Goal: Task Accomplishment & Management: Complete application form

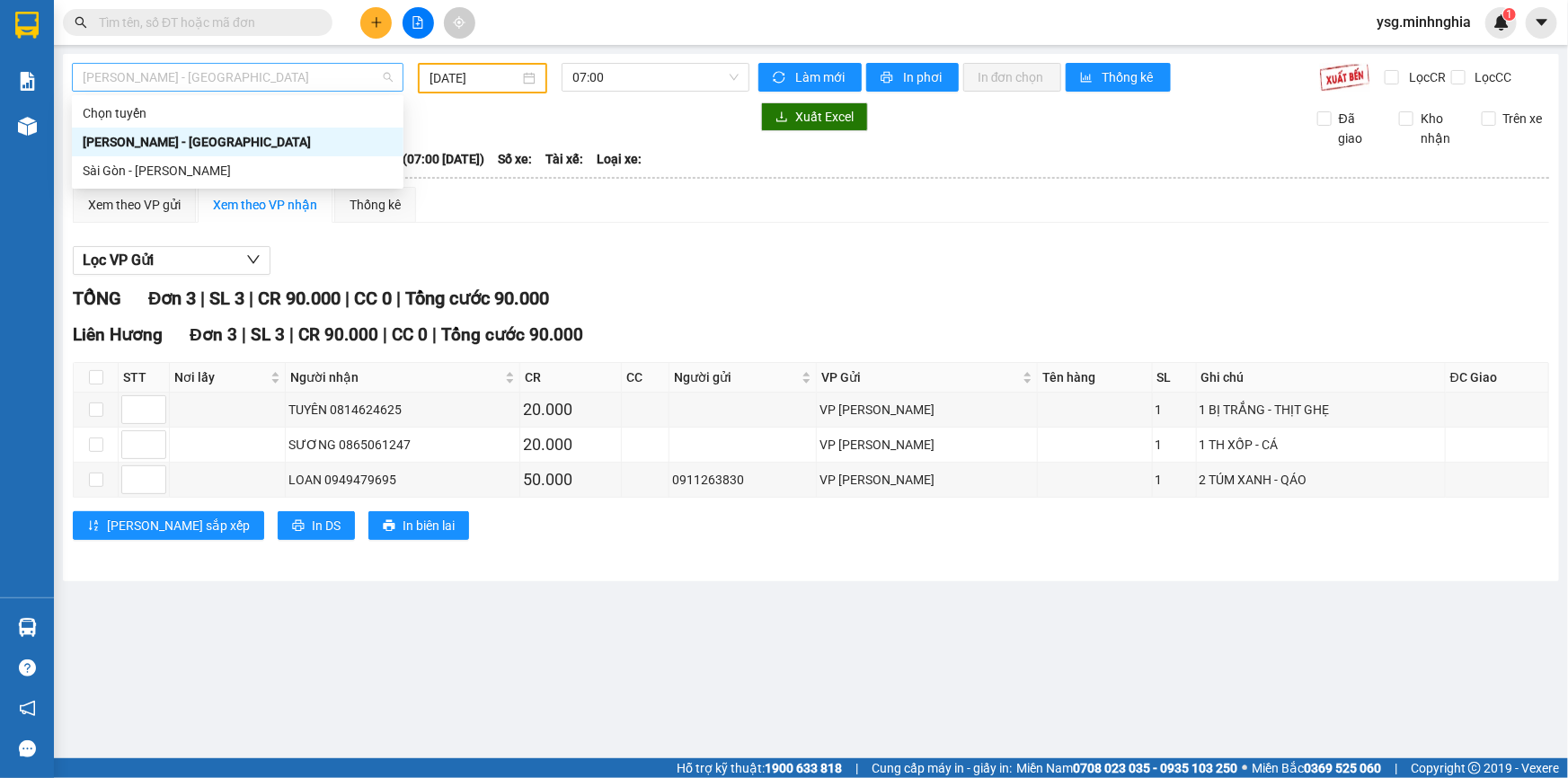
click at [239, 84] on span "[PERSON_NAME] - [GEOGRAPHIC_DATA]" at bounding box center [237, 78] width 310 height 27
click at [215, 168] on div "Sài Gòn - [PERSON_NAME]" at bounding box center [237, 171] width 310 height 20
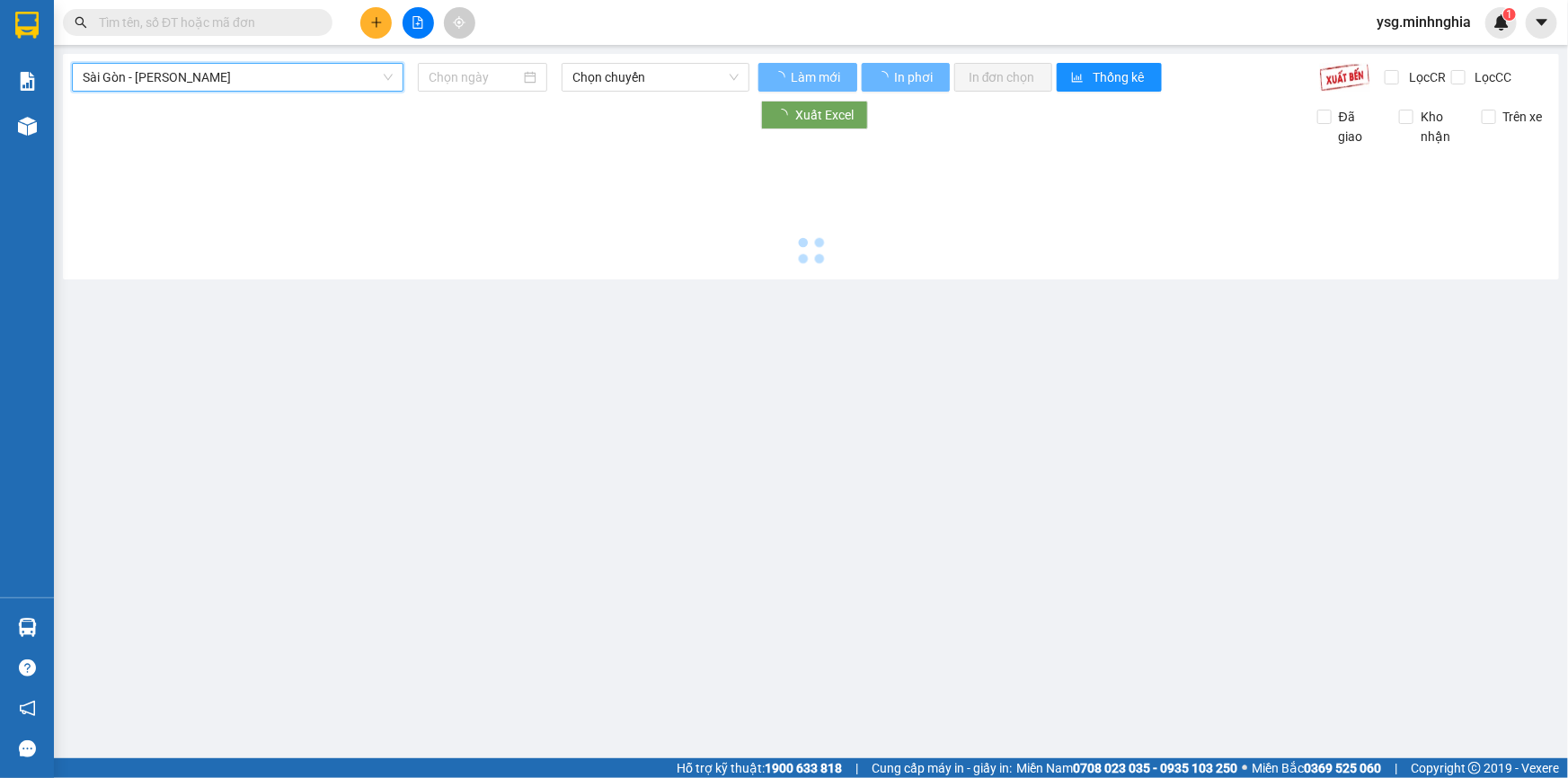
type input "[DATE]"
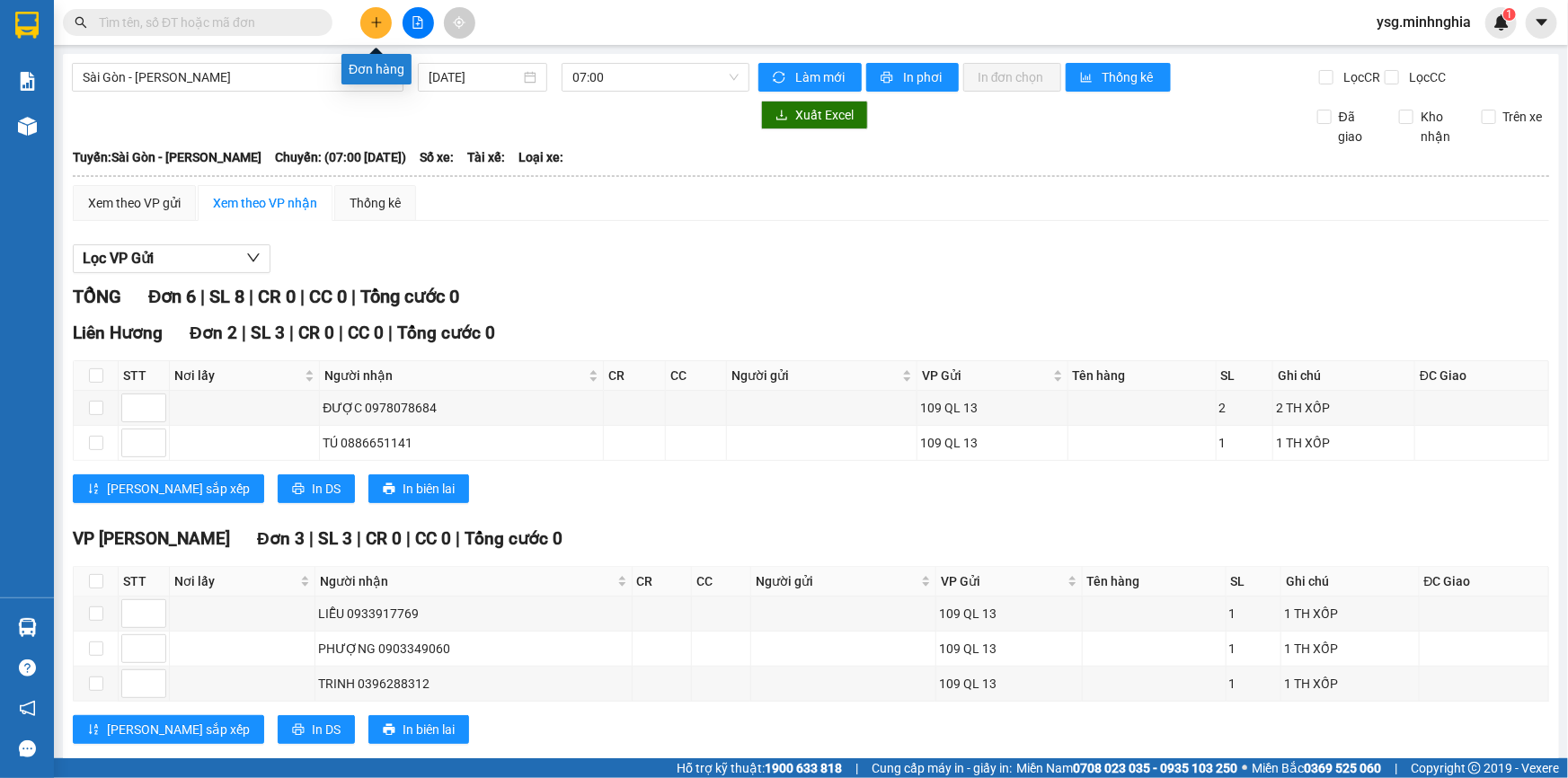
click at [378, 29] on button at bounding box center [376, 23] width 32 height 32
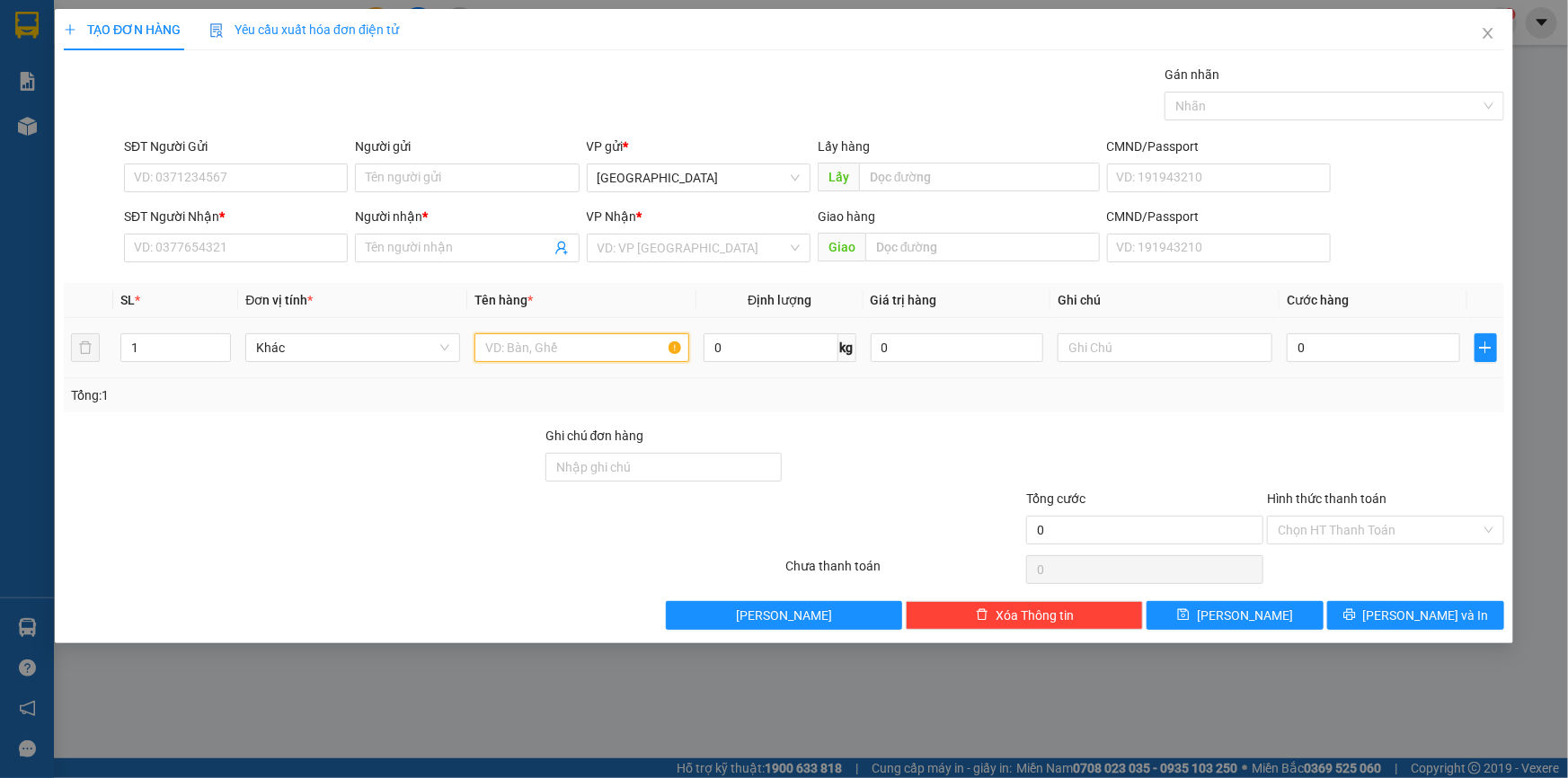
click at [566, 347] on input "text" at bounding box center [582, 348] width 215 height 29
click at [234, 260] on input "SĐT Người Nhận *" at bounding box center [235, 248] width 223 height 29
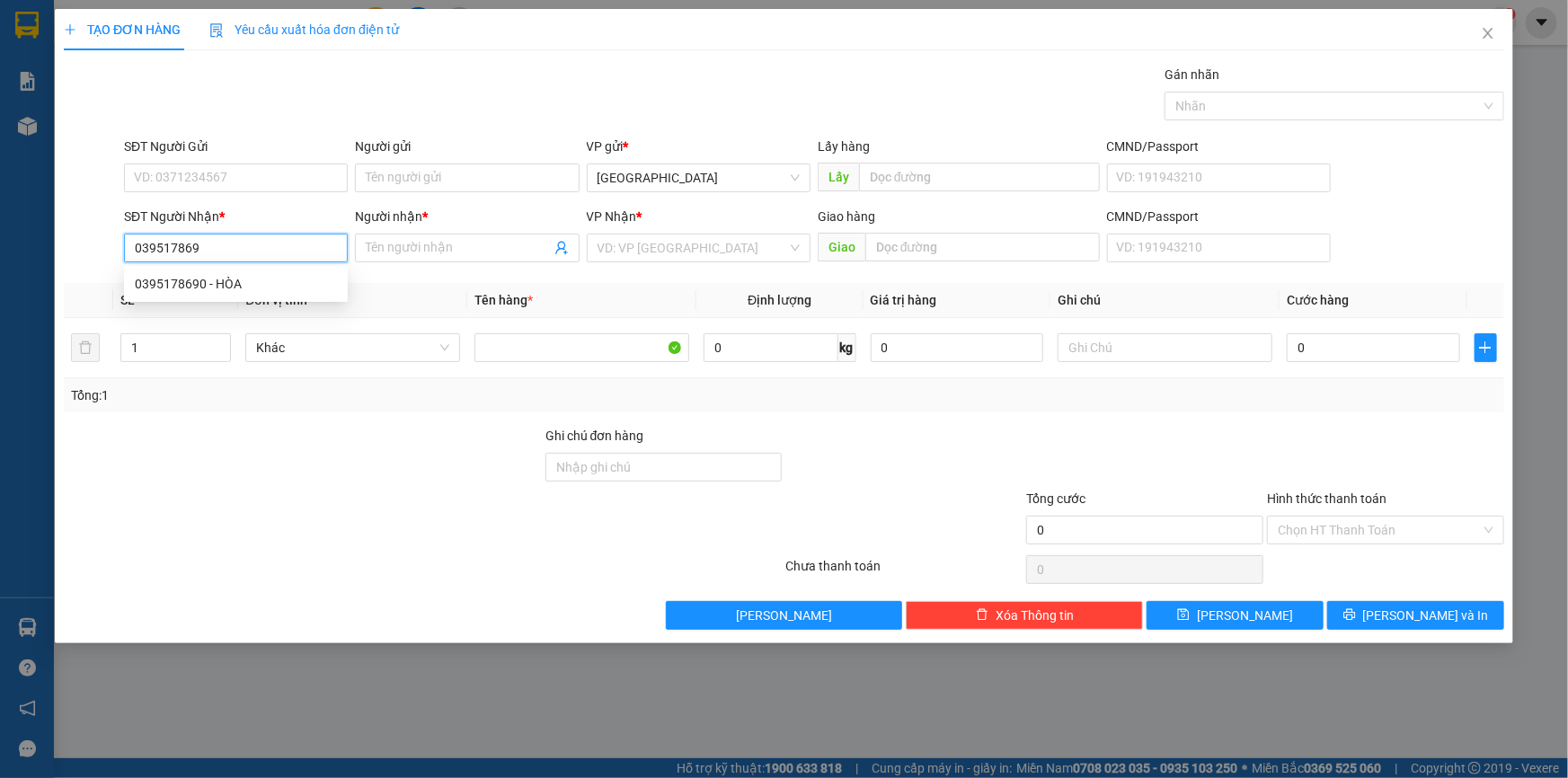
type input "0395178690"
click at [287, 291] on div "0395178690 - HÒA" at bounding box center [236, 284] width 202 height 20
type input "HÒA"
type input "0395178690"
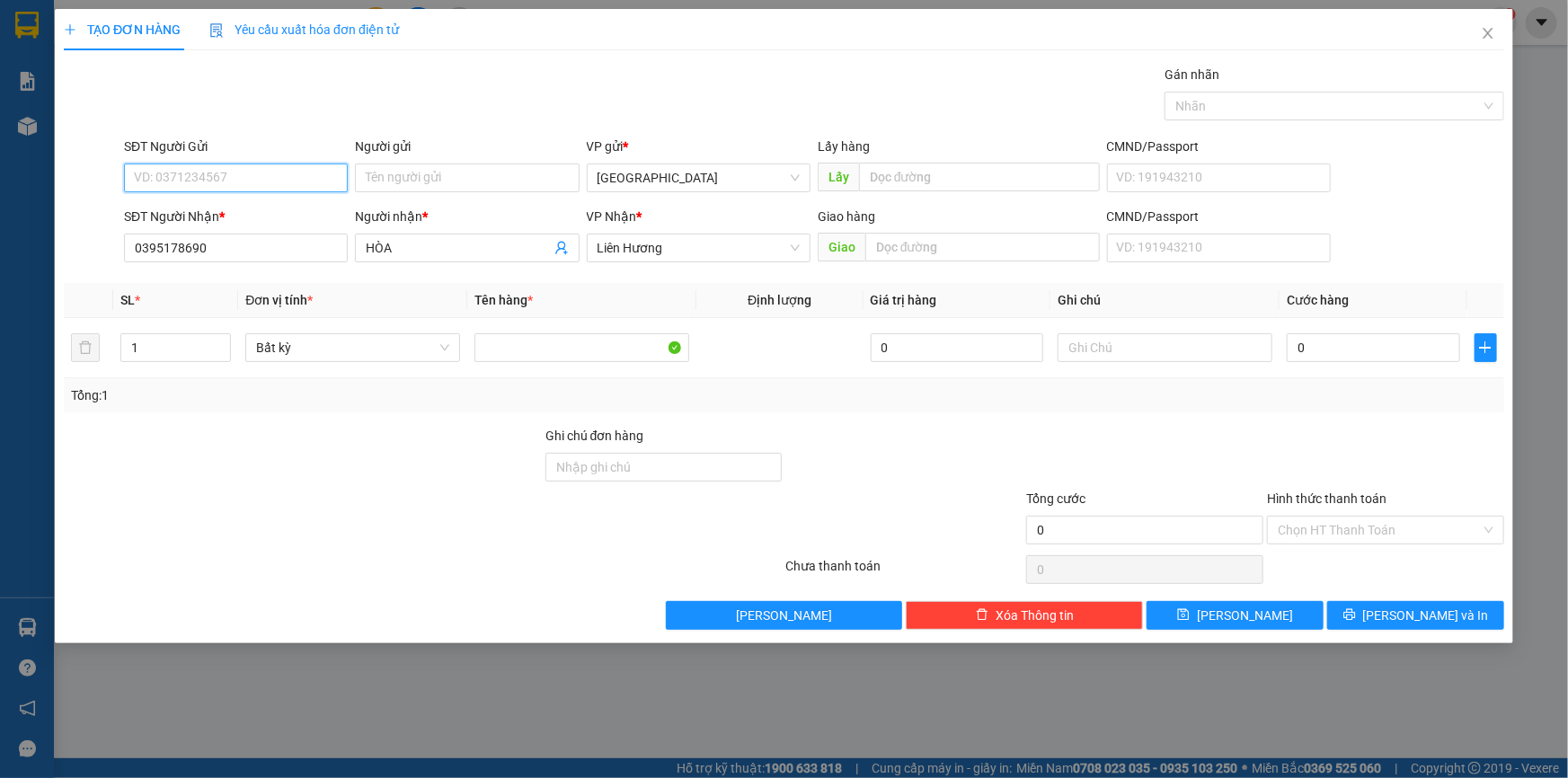
click at [306, 177] on input "SĐT Người Gửi" at bounding box center [235, 178] width 223 height 29
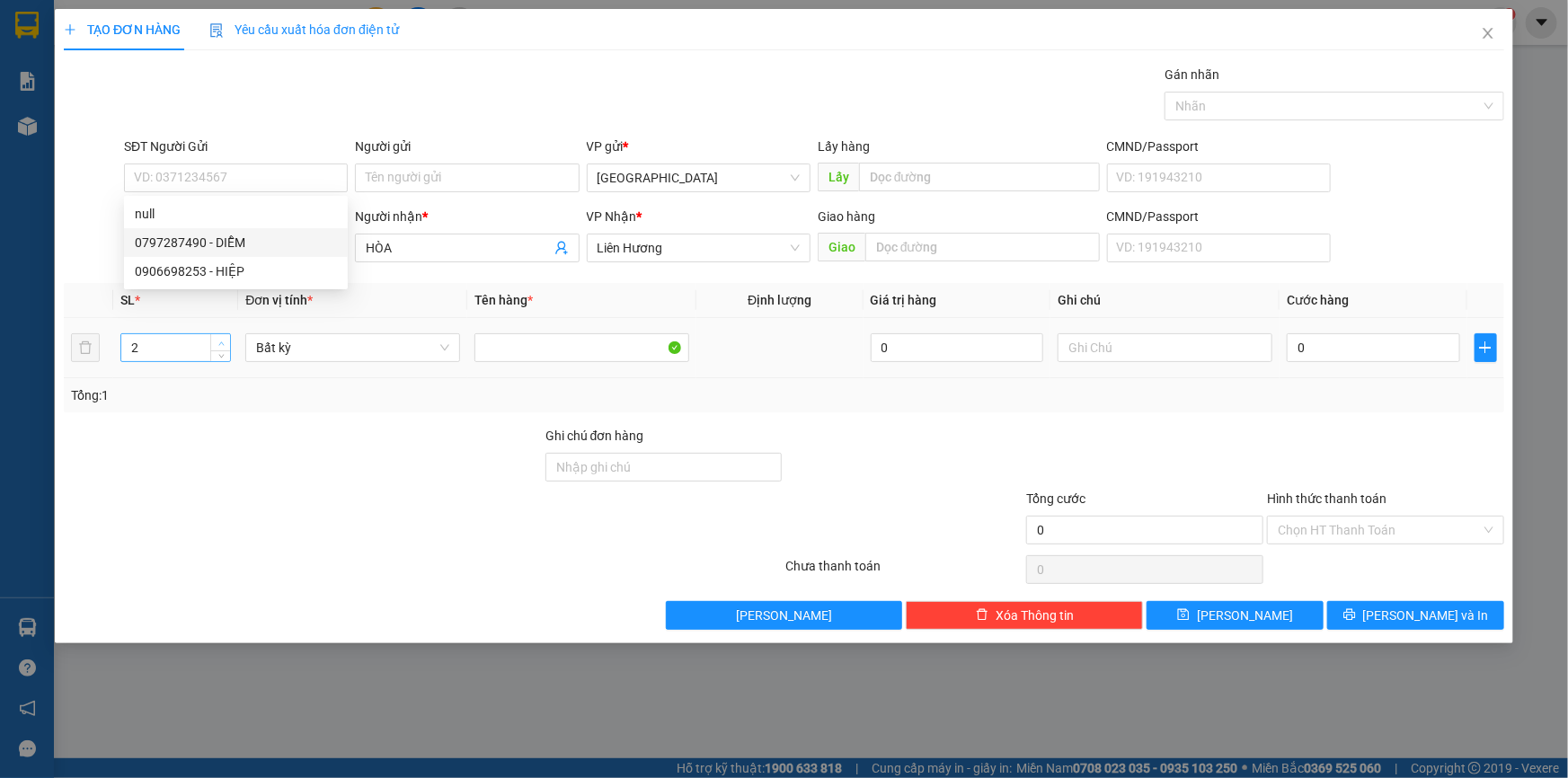
click at [217, 344] on span "up" at bounding box center [220, 343] width 11 height 11
click at [218, 344] on span "up" at bounding box center [220, 343] width 11 height 11
click at [219, 344] on icon "up" at bounding box center [221, 343] width 7 height 7
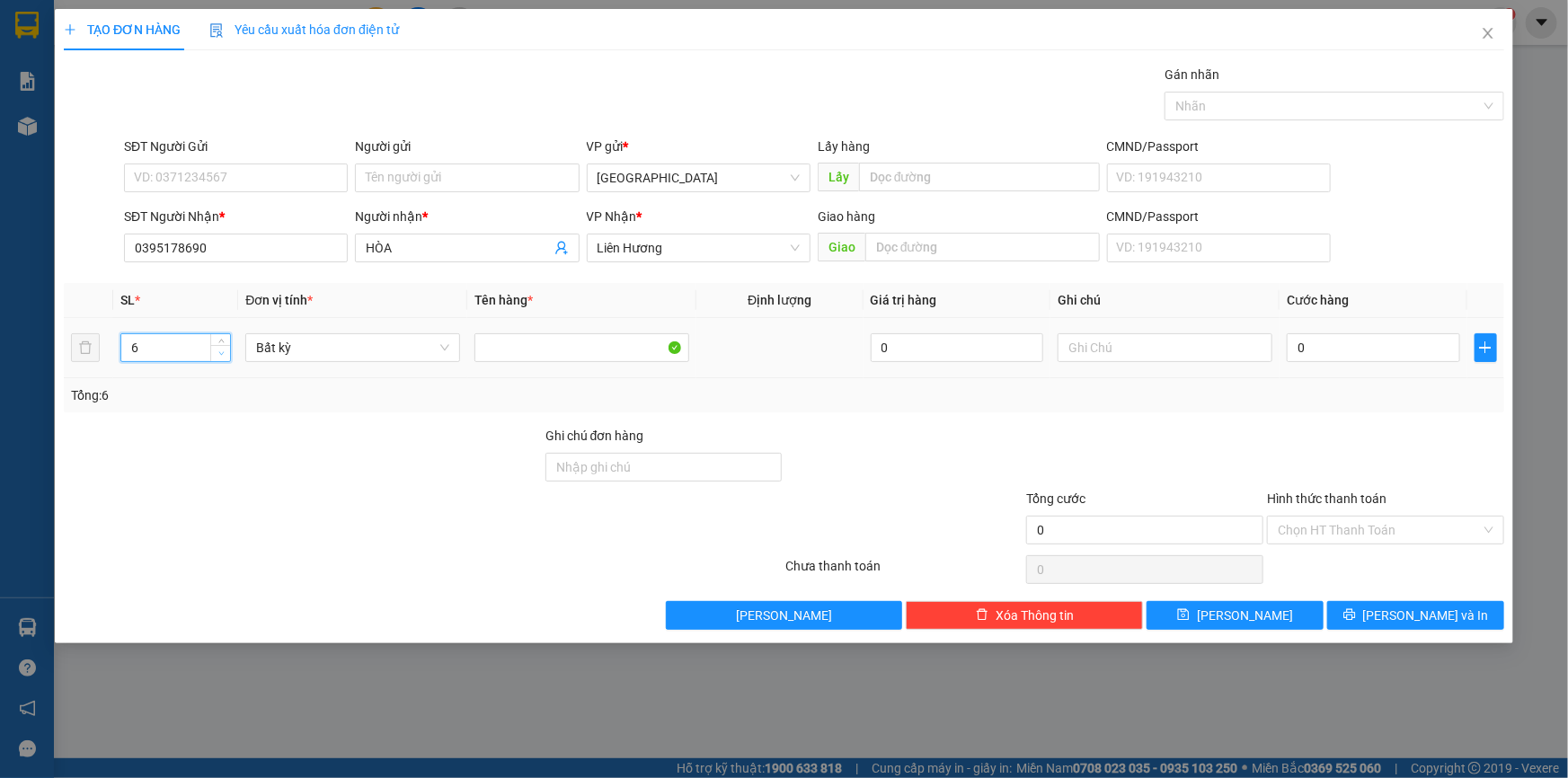
type input "5"
click at [220, 355] on icon "down" at bounding box center [221, 354] width 7 height 7
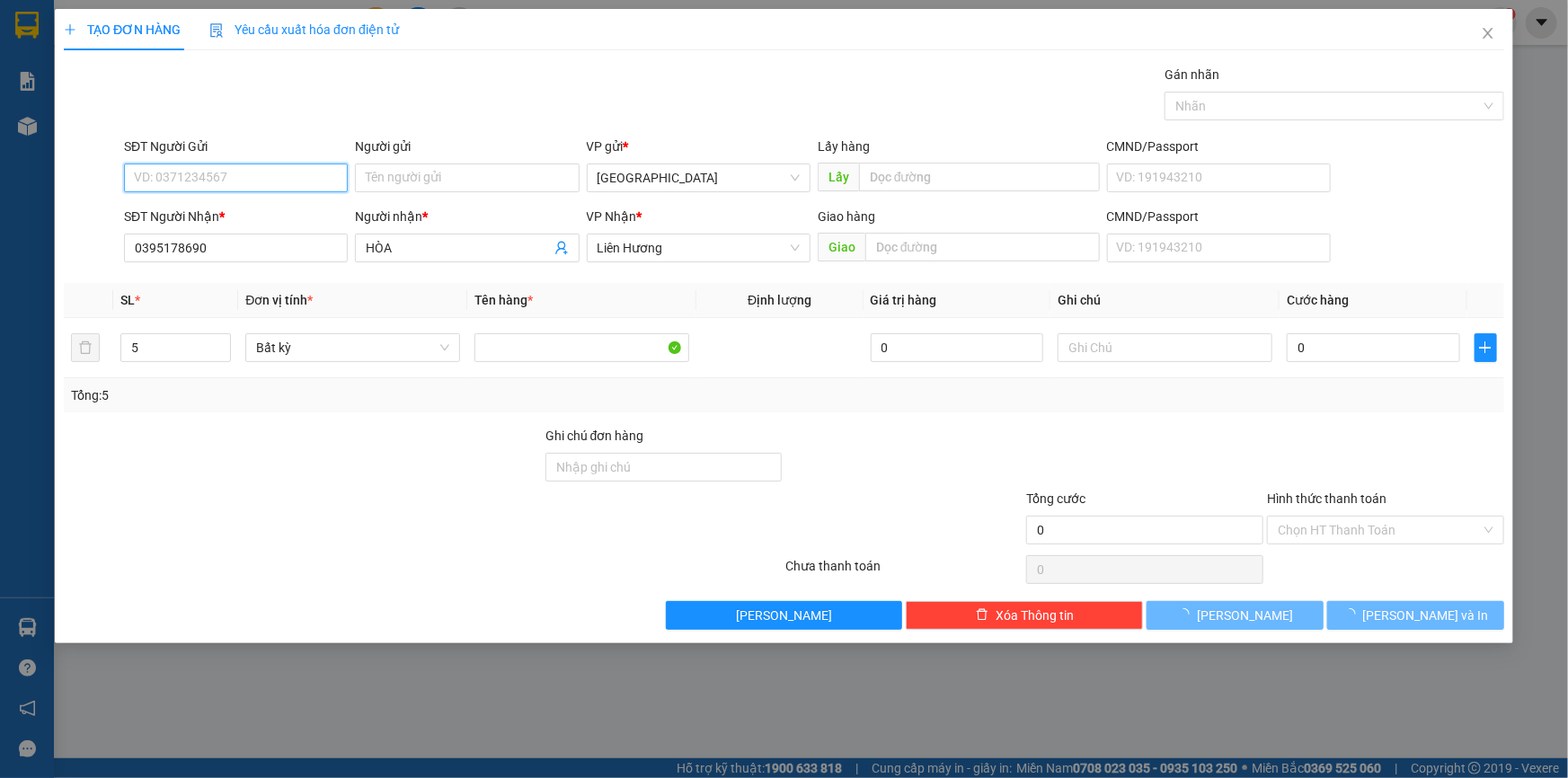
click at [211, 180] on input "SĐT Người Gửi" at bounding box center [235, 178] width 223 height 29
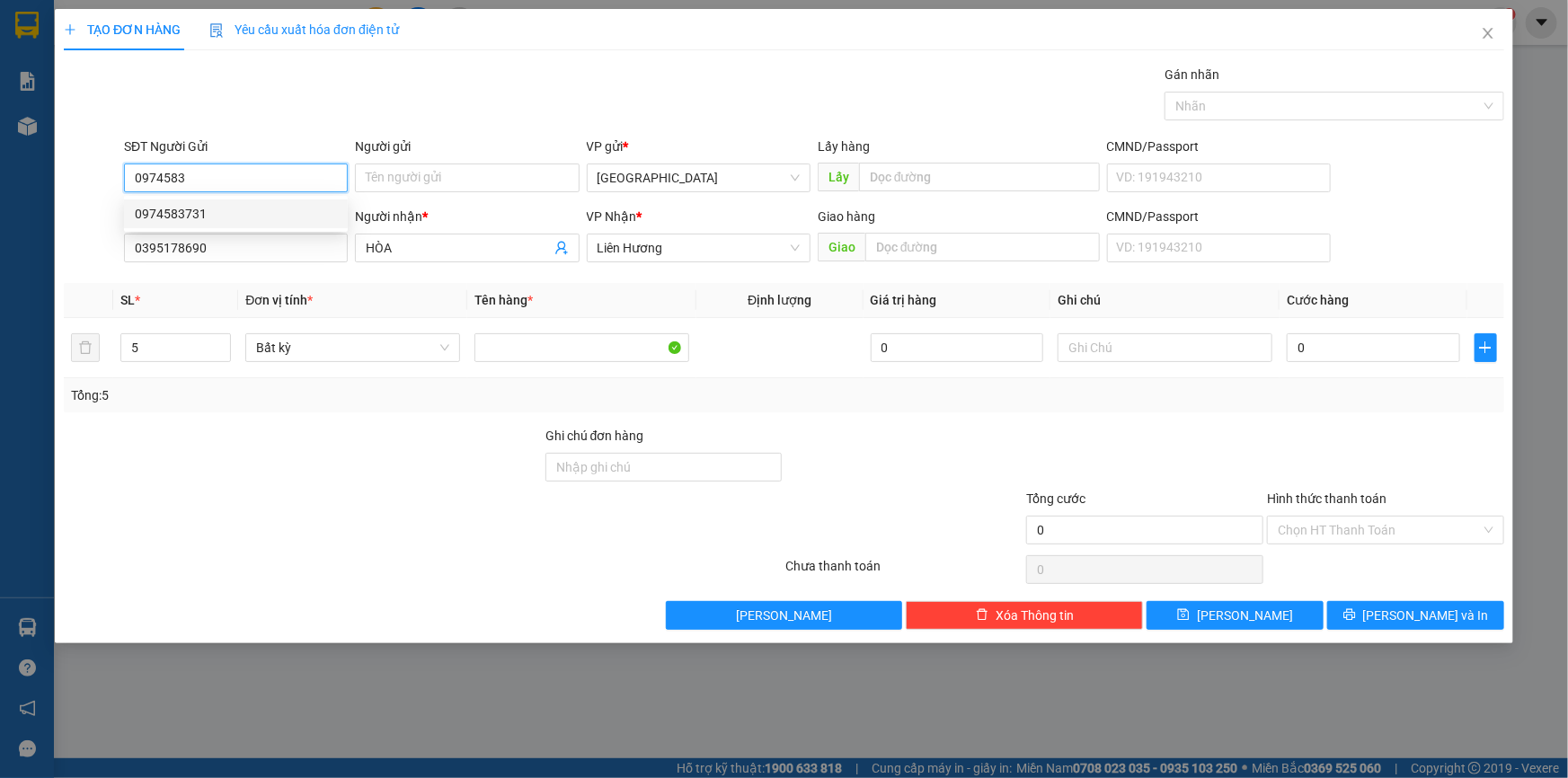
click at [222, 208] on div "0974583731" at bounding box center [236, 214] width 202 height 20
type input "0974583731"
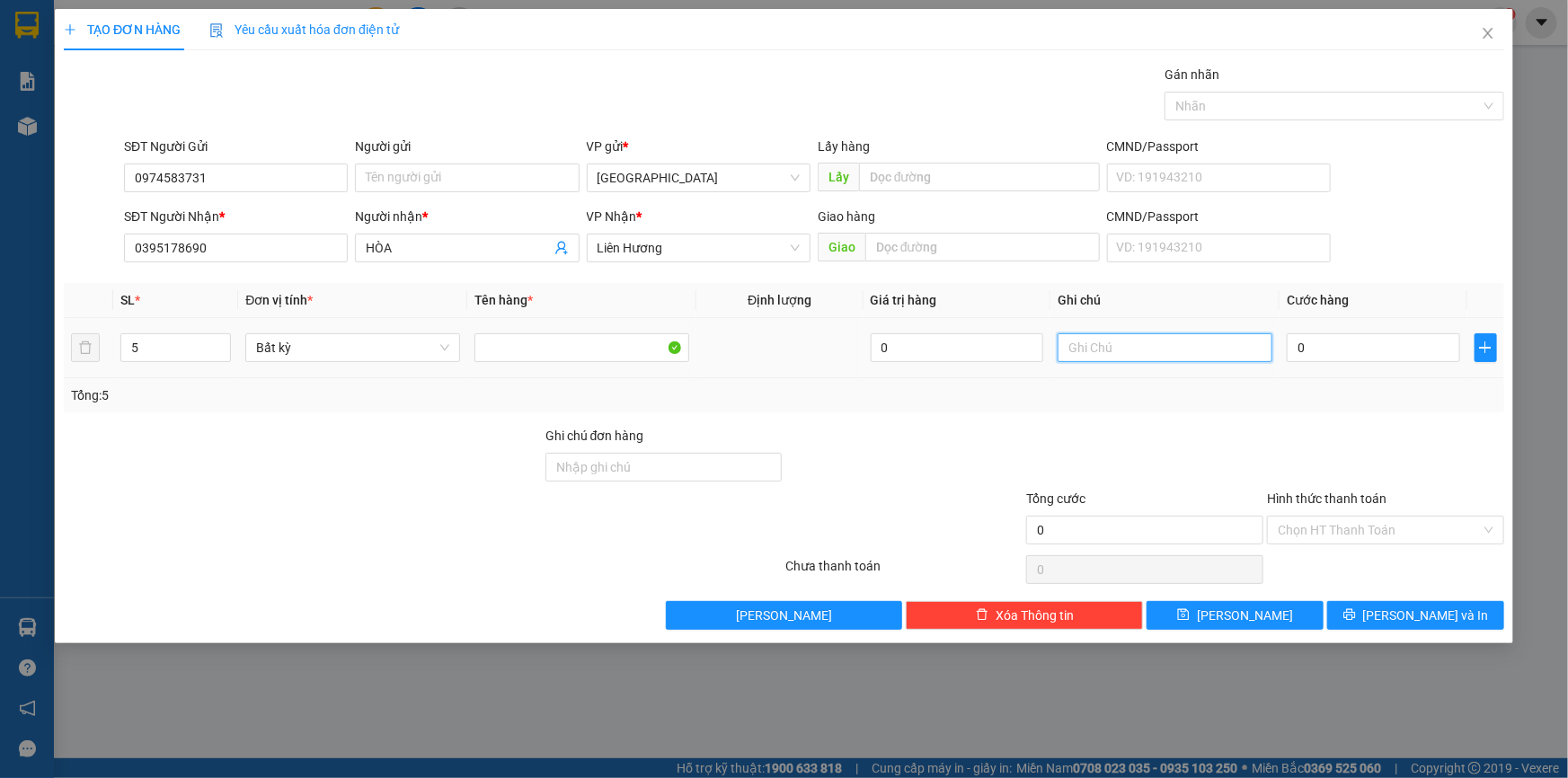
drag, startPoint x: 1172, startPoint y: 335, endPoint x: 1170, endPoint y: 345, distance: 10.2
click at [1172, 338] on input "text" at bounding box center [1164, 348] width 215 height 29
paste input "Á"
type input "5 BAO CÁ"
click at [1366, 352] on input "0" at bounding box center [1373, 348] width 173 height 29
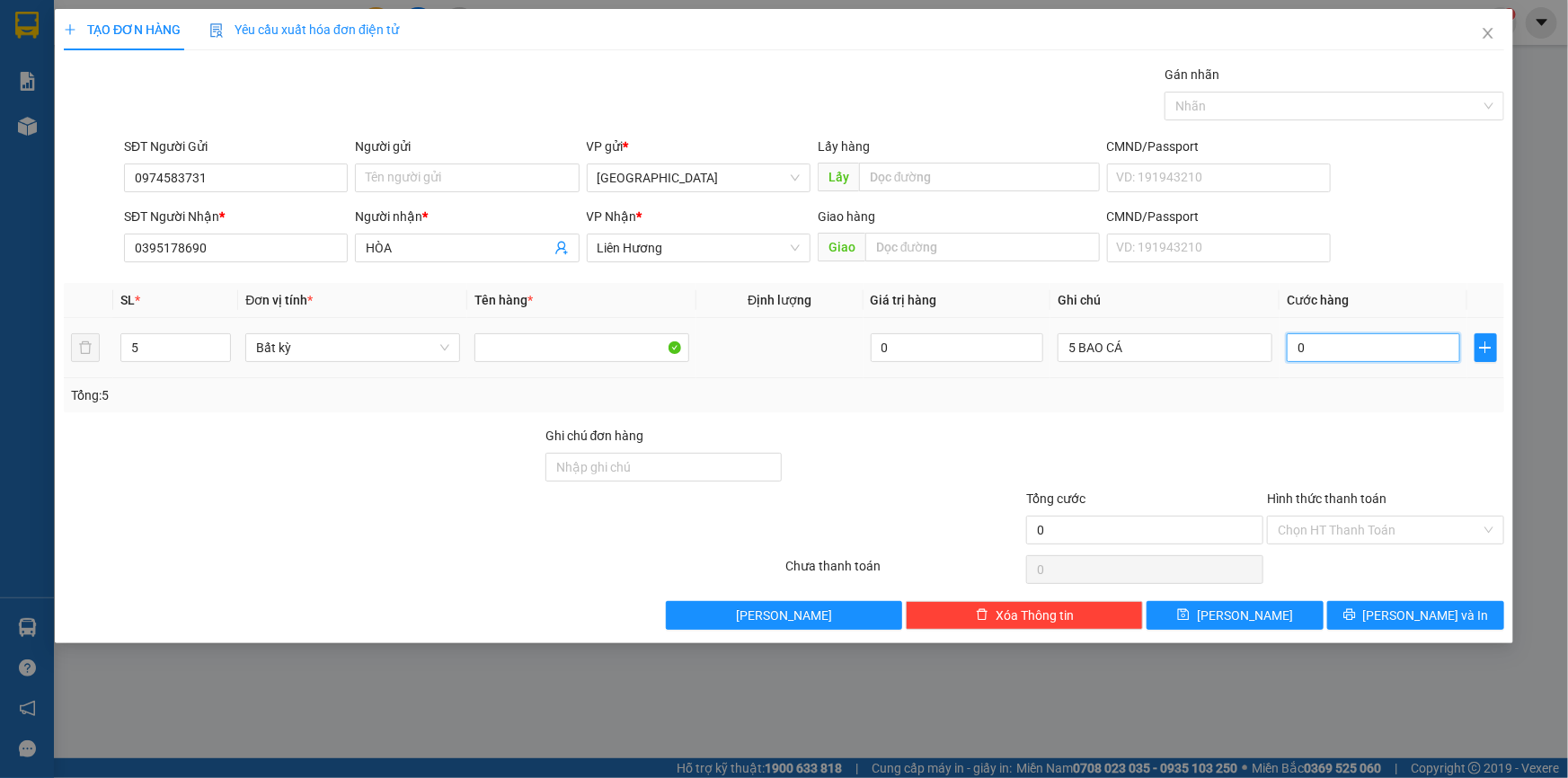
type input "3"
type input "30"
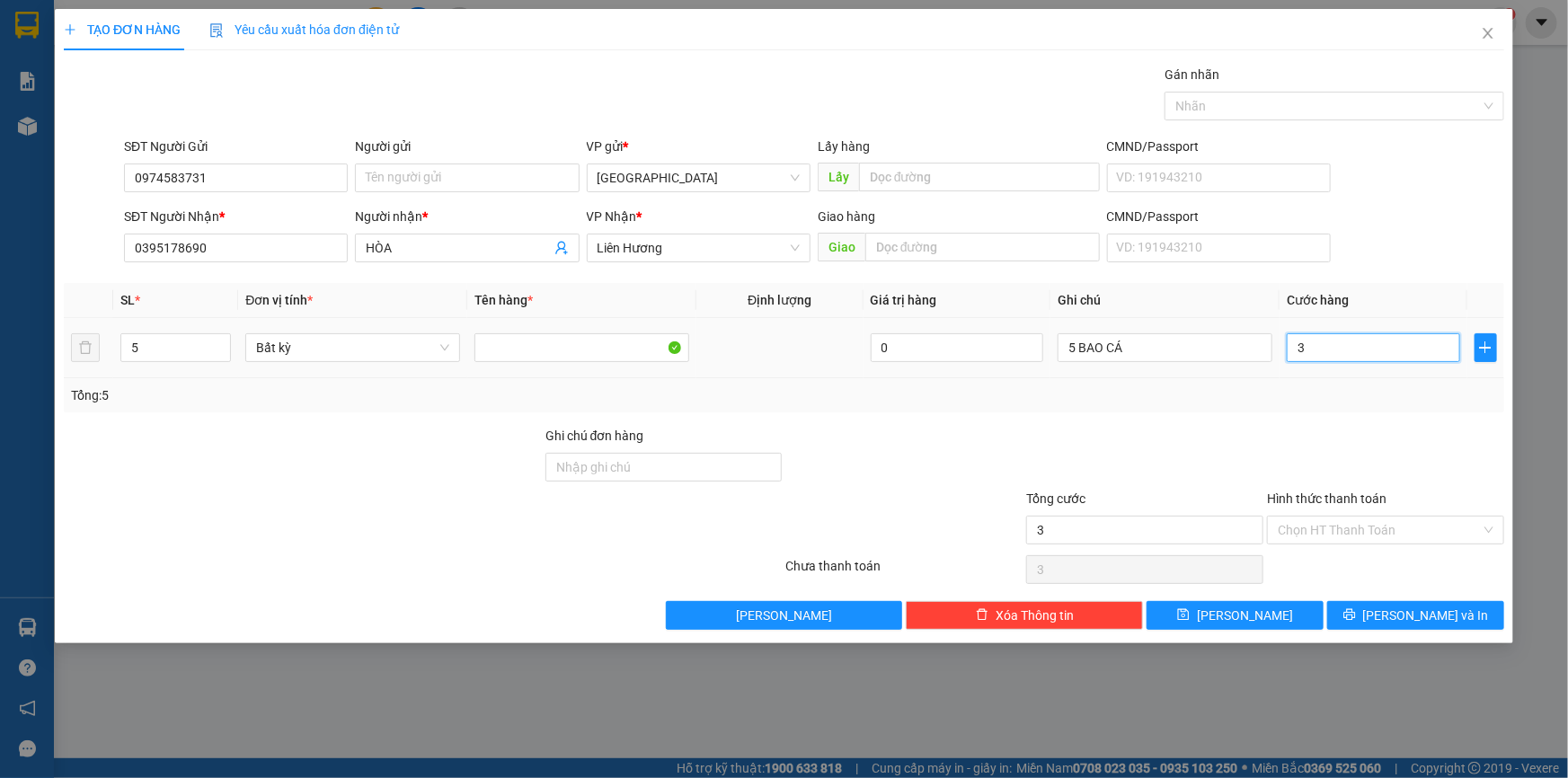
type input "30"
type input "300"
type input "300.000"
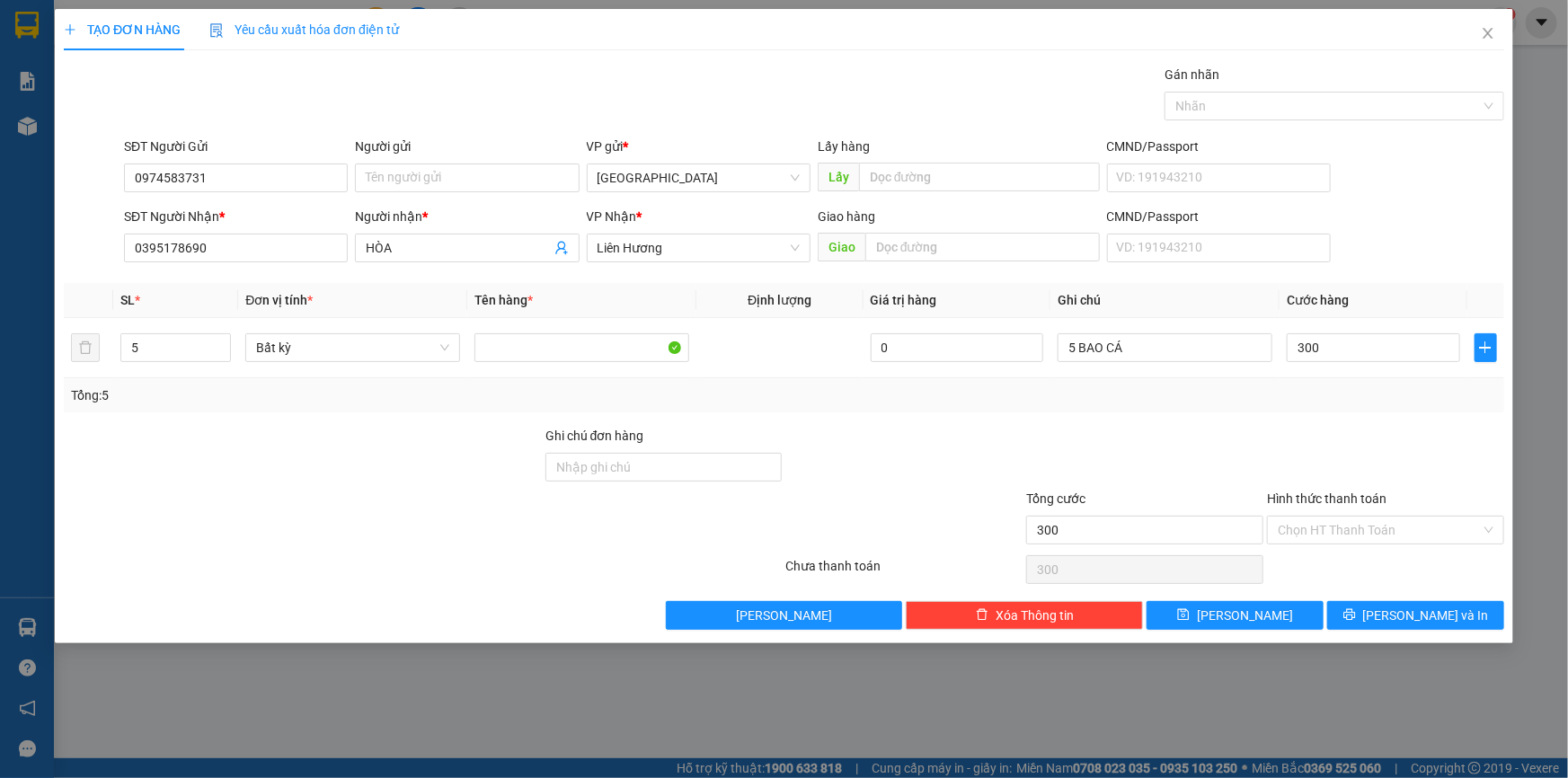
type input "300.000"
click at [1374, 683] on div "TẠO ĐƠN HÀNG Yêu cầu xuất hóa đơn điện tử Transit Pickup Surcharge Ids Transit …" at bounding box center [784, 389] width 1568 height 778
click at [1448, 609] on span "[PERSON_NAME] và In" at bounding box center [1425, 615] width 126 height 20
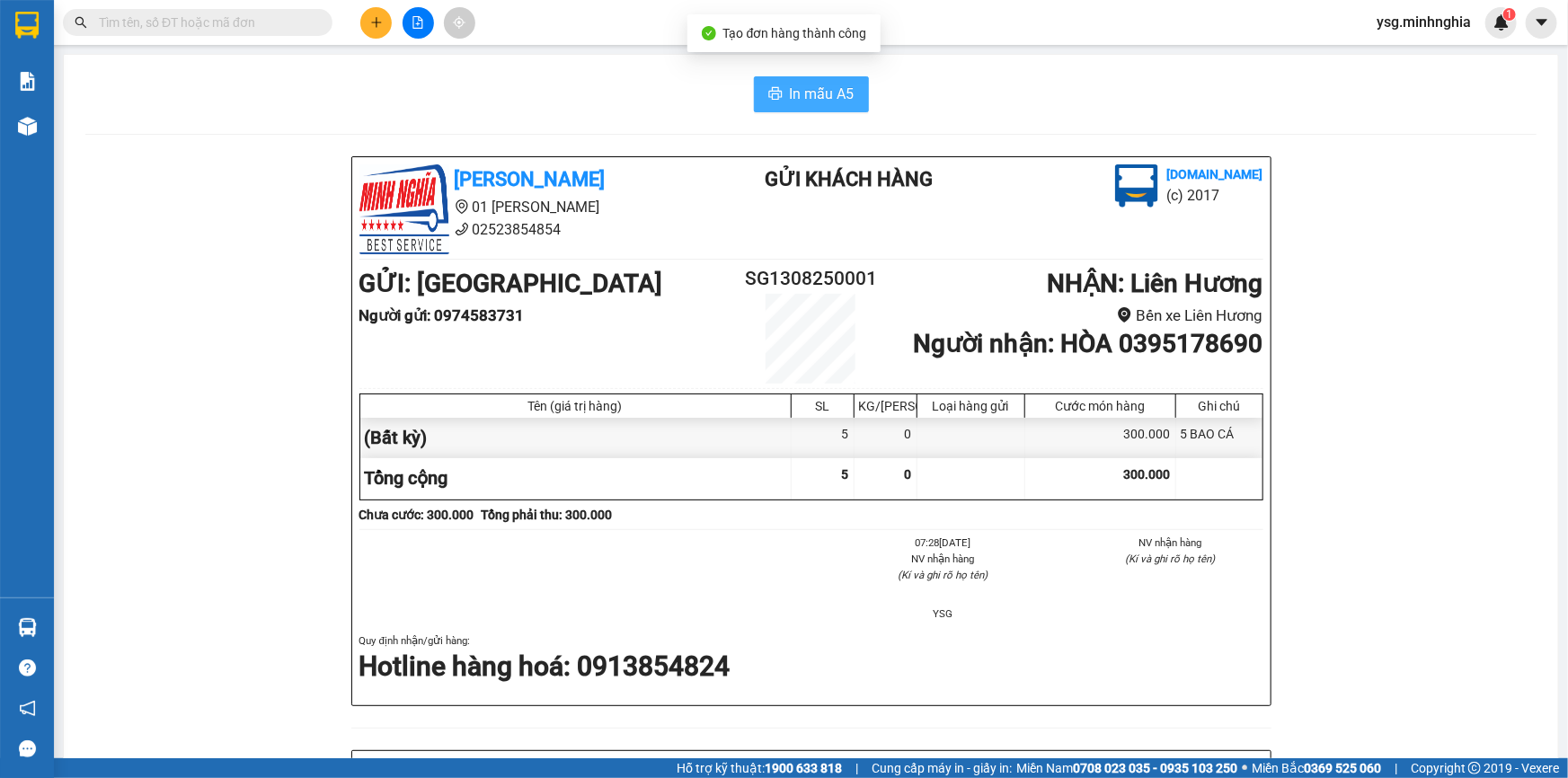
click at [813, 95] on span "In mẫu A5" at bounding box center [822, 93] width 65 height 22
click at [1315, 486] on div "[PERSON_NAME] 01 Đinh Tiên Hoàng 02523854854 Gửi khách hàng [DOMAIN_NAME] (c) 2…" at bounding box center [811, 785] width 1451 height 1258
click at [366, 26] on button at bounding box center [376, 23] width 32 height 32
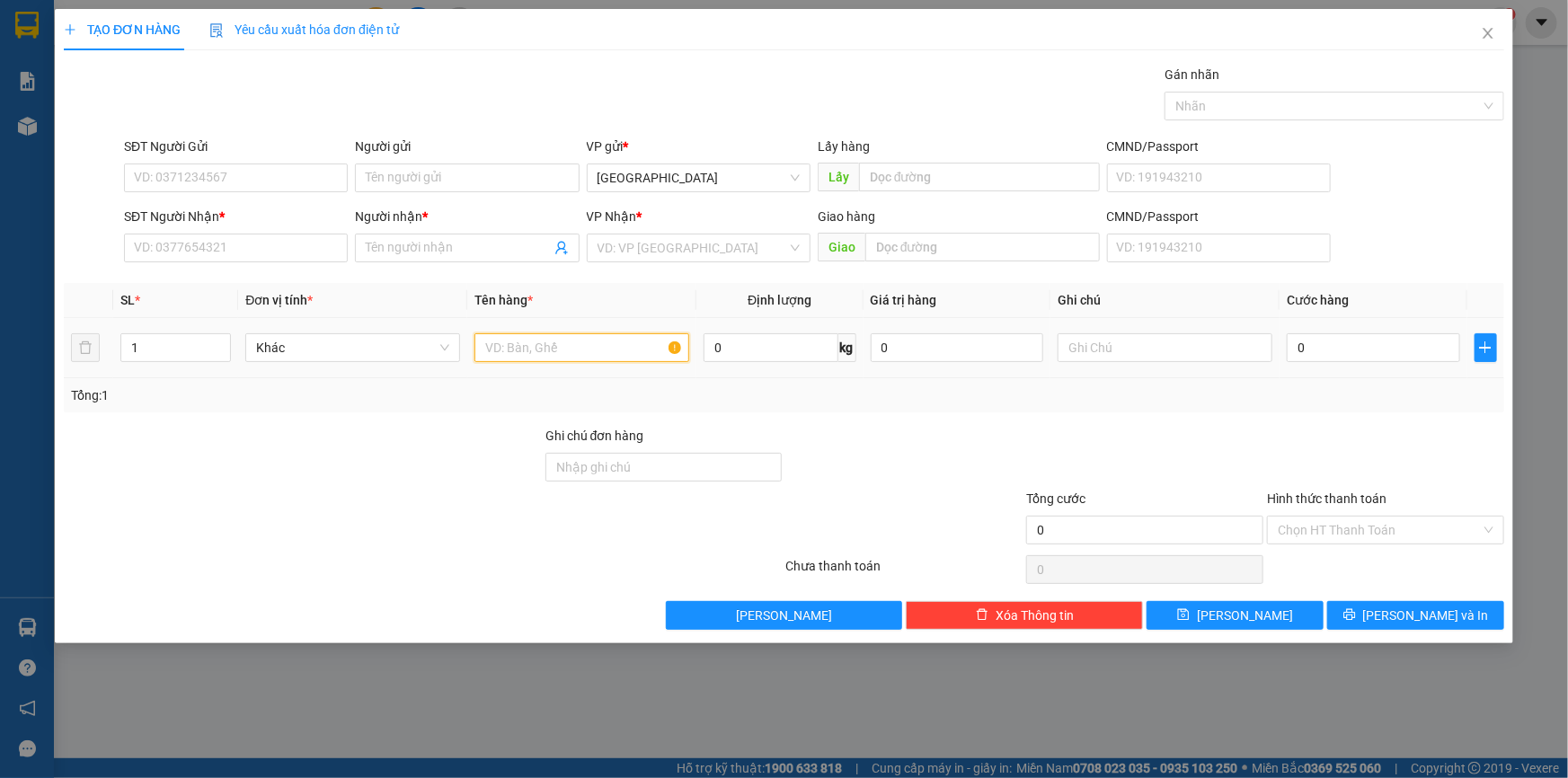
click at [616, 358] on input "text" at bounding box center [582, 348] width 215 height 29
click at [234, 253] on input "SĐT Người Nhận *" at bounding box center [235, 248] width 223 height 29
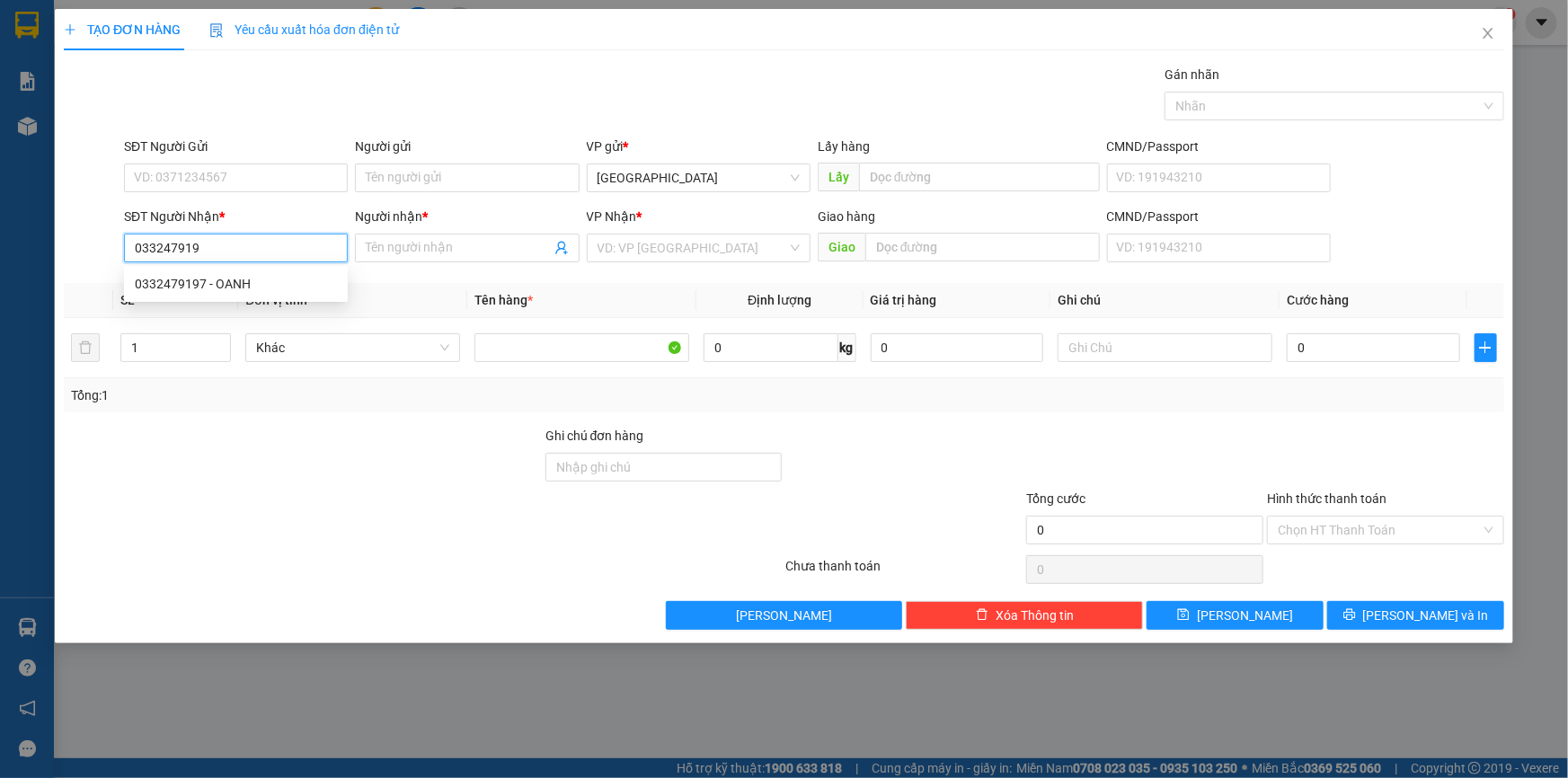
type input "0332479197"
click at [276, 280] on div "0332479197 - OANH" at bounding box center [236, 284] width 202 height 20
type input "OANH"
type input "KM 14"
type input "0332479197"
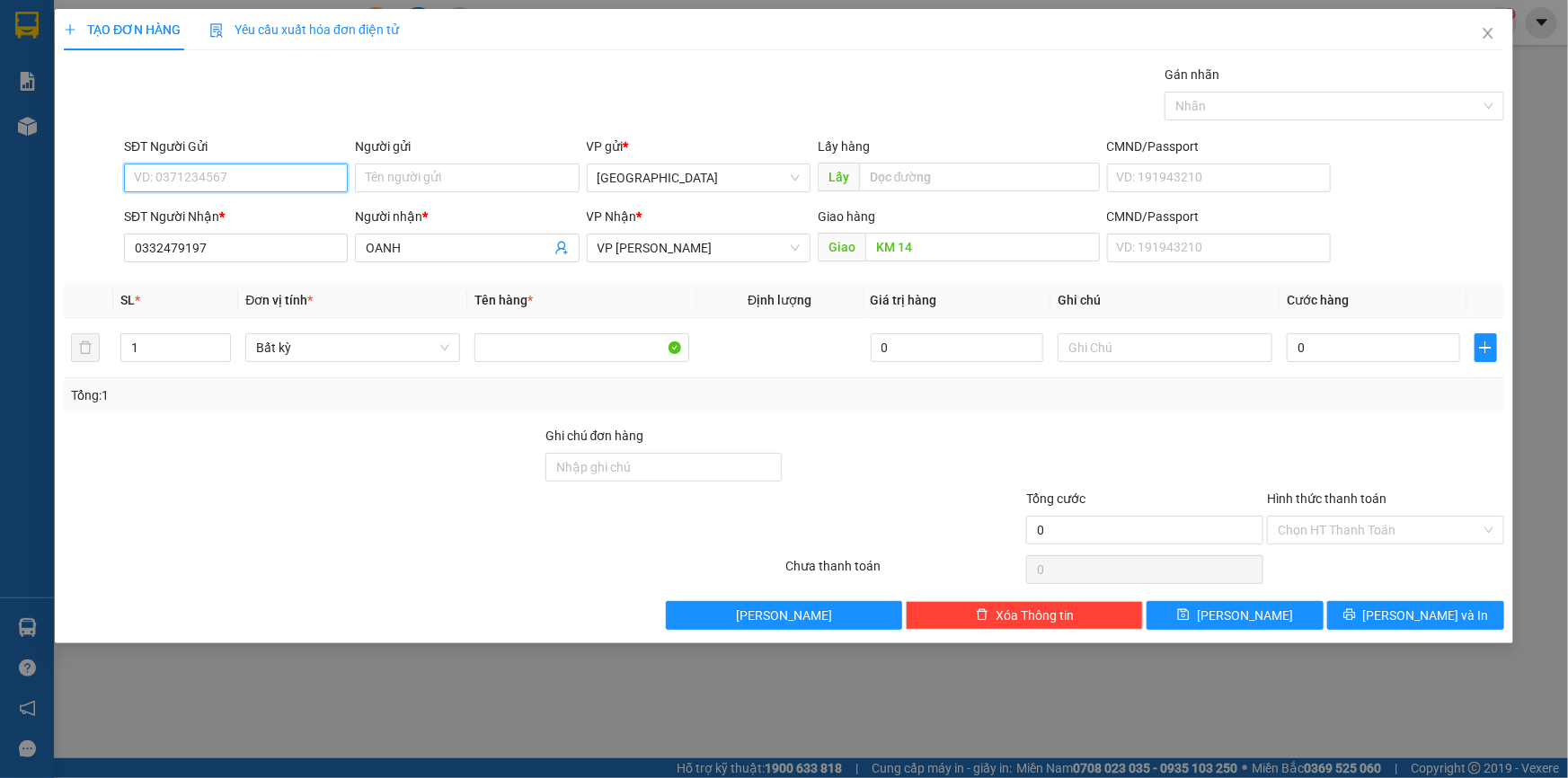
click at [213, 189] on input "SĐT Người Gửi" at bounding box center [235, 178] width 223 height 29
click at [285, 206] on div "0868639486 - HIẾU" at bounding box center [236, 214] width 202 height 20
type input "0868639486"
type input "HIẾU"
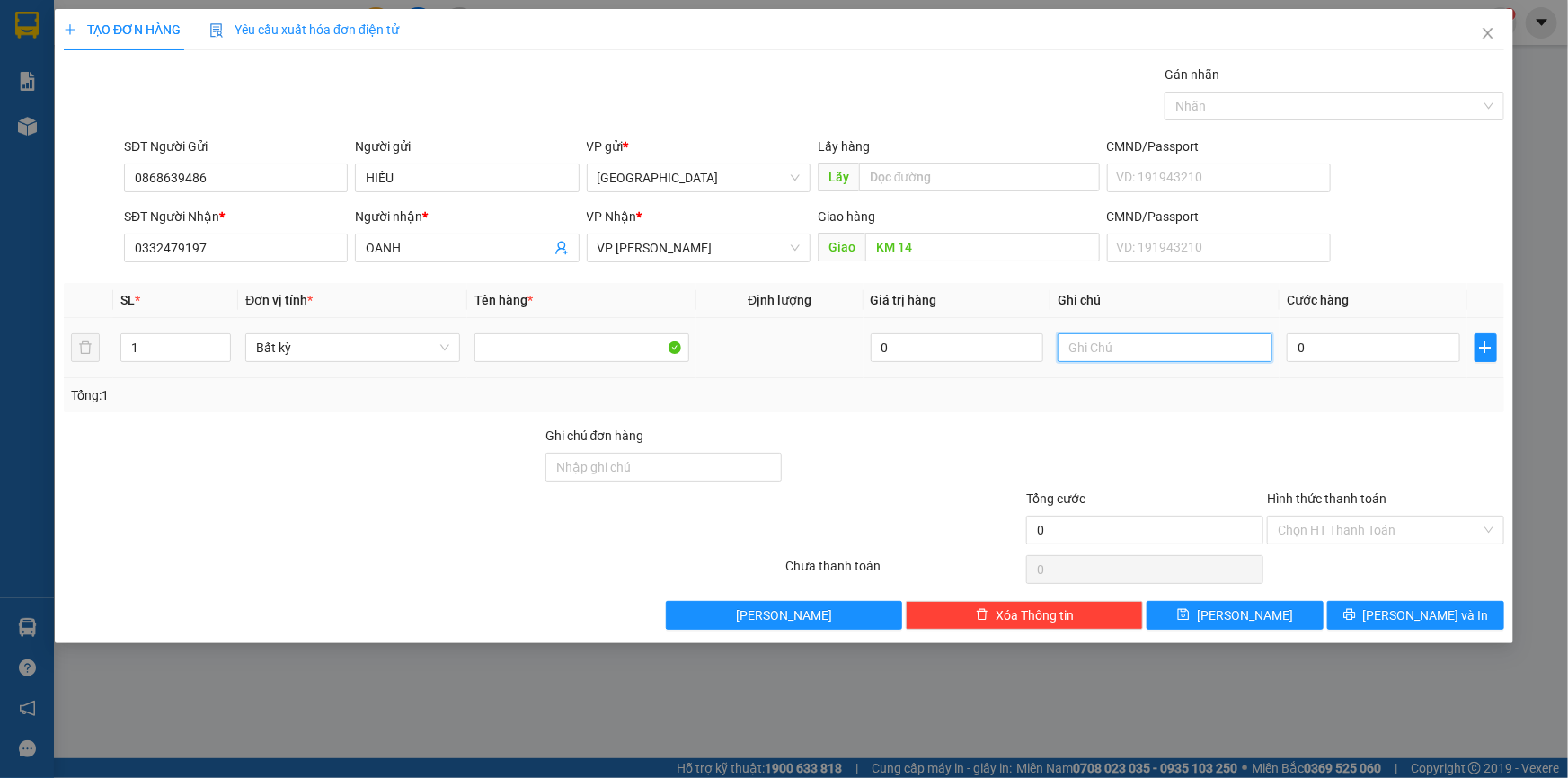
click at [1130, 343] on input "text" at bounding box center [1164, 348] width 215 height 29
paste input "Ê"
type input "1 KIÊN-TC"
click at [1404, 341] on input "0" at bounding box center [1373, 348] width 173 height 29
type input "5"
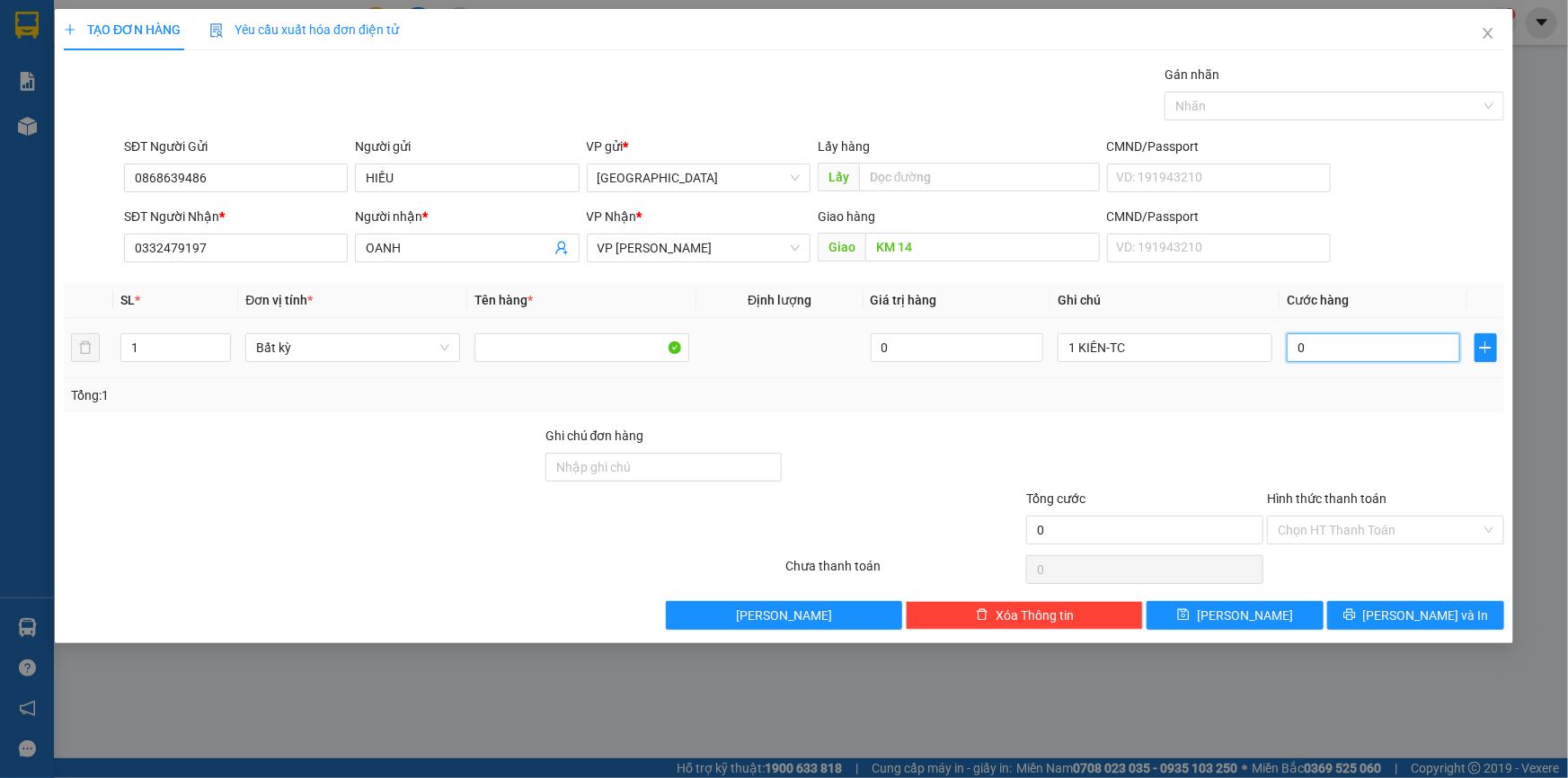
type input "5"
type input "50"
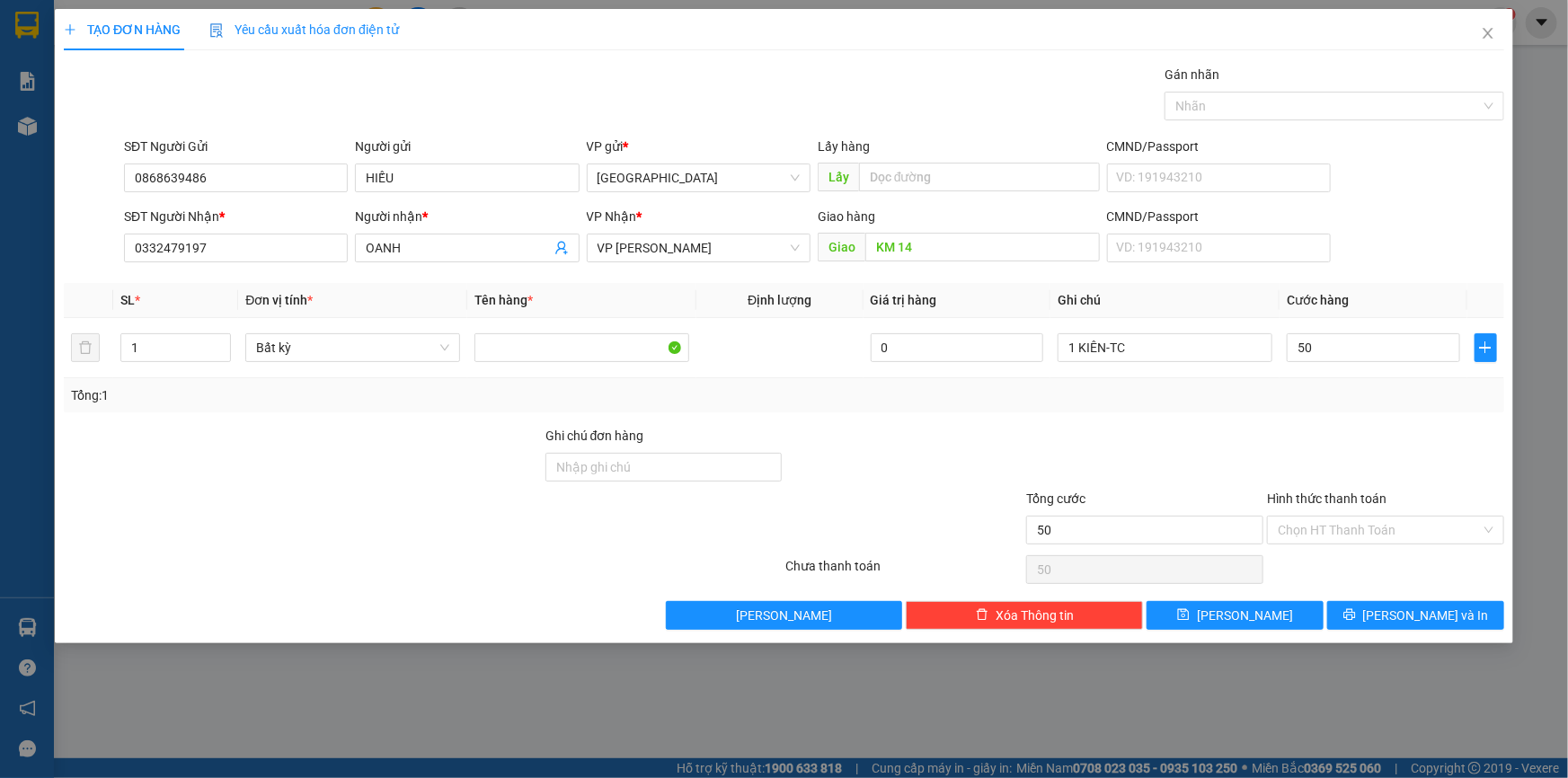
type input "50.000"
click at [1198, 449] on div at bounding box center [1144, 457] width 241 height 63
drag, startPoint x: 250, startPoint y: 256, endPoint x: 139, endPoint y: 264, distance: 111.3
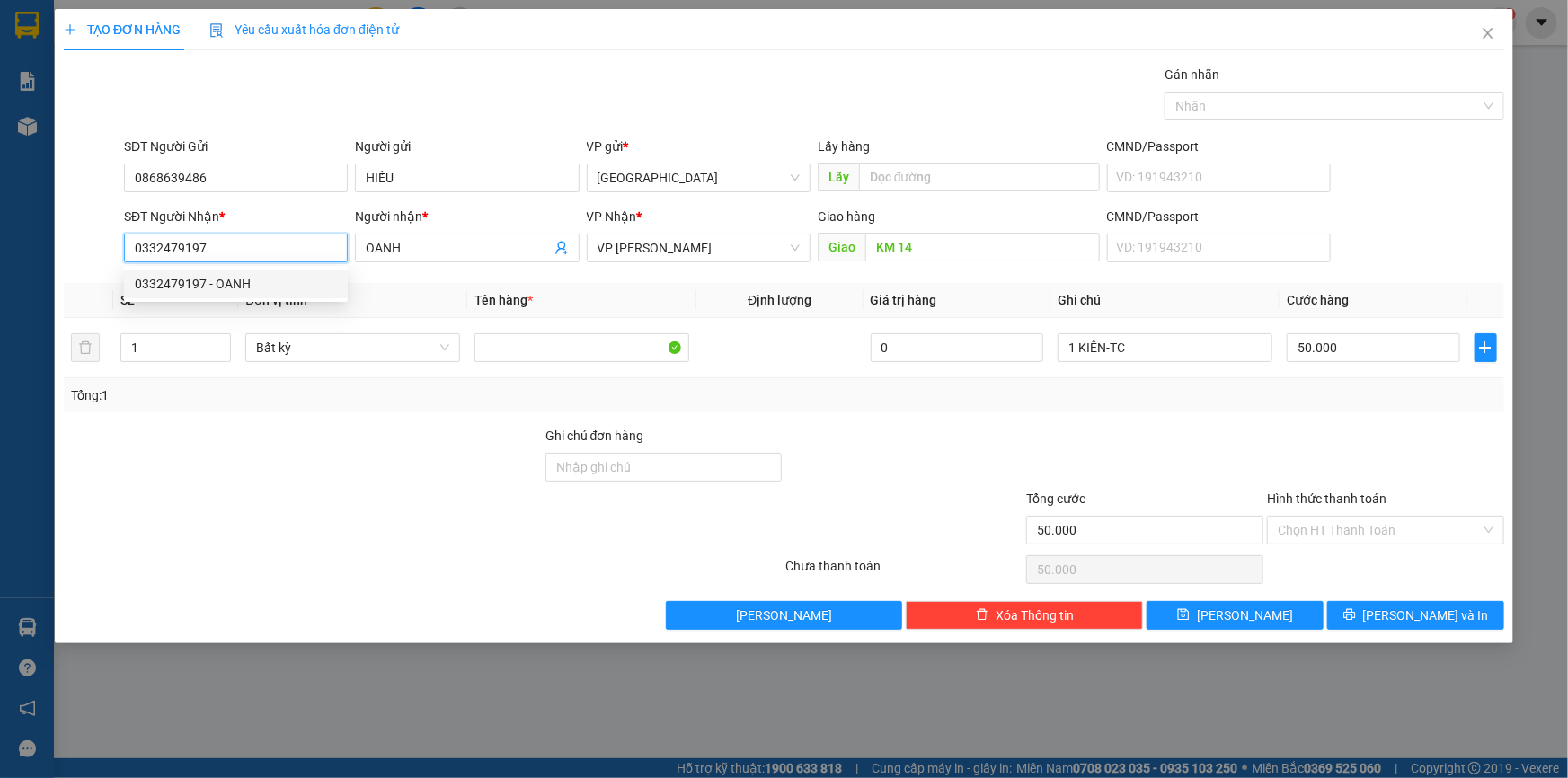
click at [140, 265] on body "Kết quả tìm kiếm ( 0 ) Bộ lọc No Data ysg.minhnghia 1 Báo cáo Báo cáo dòng tiền…" at bounding box center [784, 389] width 1568 height 778
click at [87, 263] on div at bounding box center [92, 239] width 60 height 63
drag, startPoint x: 227, startPoint y: 241, endPoint x: 111, endPoint y: 247, distance: 116.2
click at [111, 247] on div "SĐT Người Nhận * 0332479197 Người nhận * OANH VP Nhận * VP Phan Rí Giao hàng Gi…" at bounding box center [784, 239] width 1444 height 63
click at [1418, 445] on div at bounding box center [1385, 457] width 241 height 63
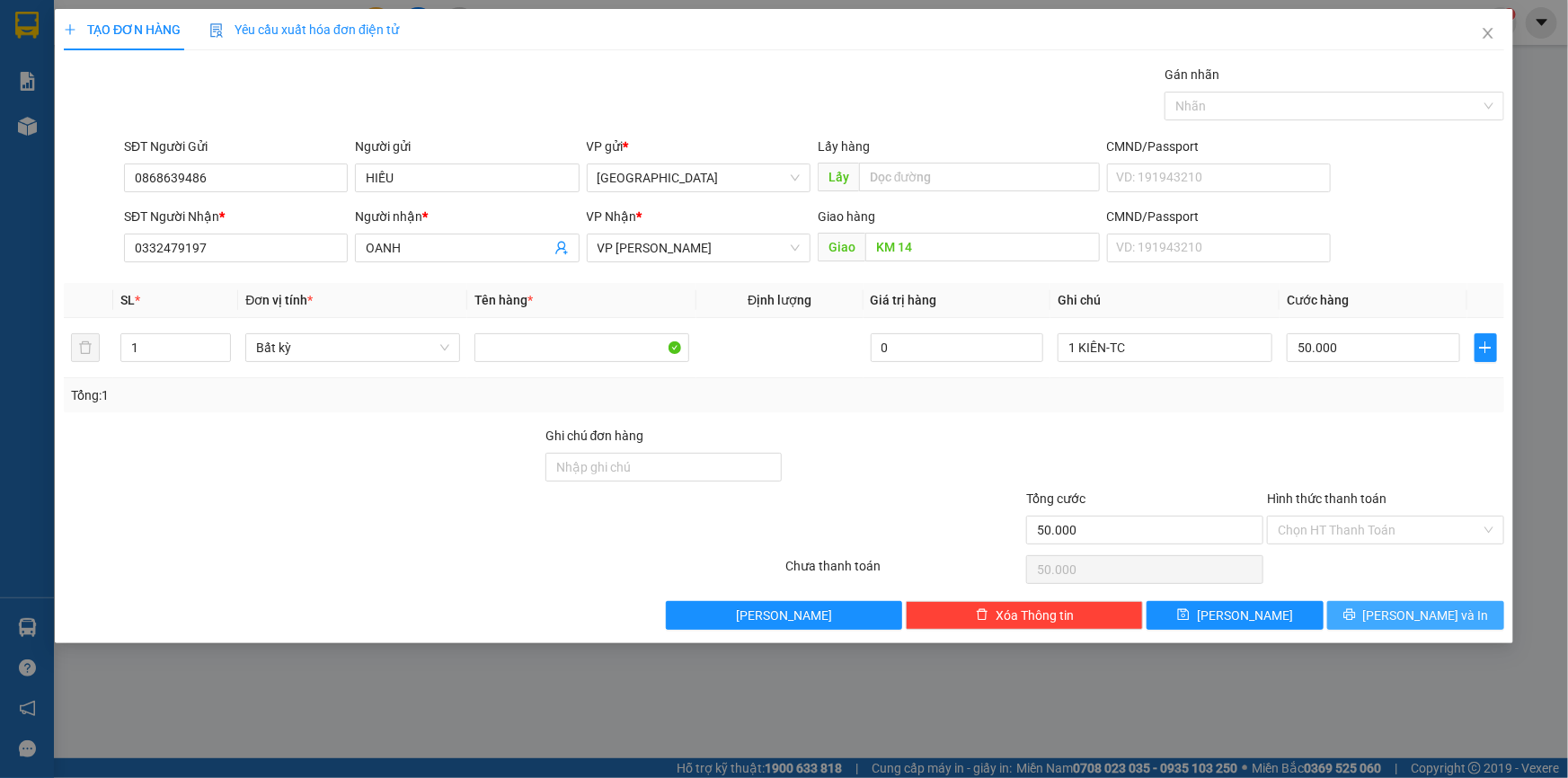
click at [1429, 607] on span "[PERSON_NAME] và In" at bounding box center [1425, 615] width 126 height 20
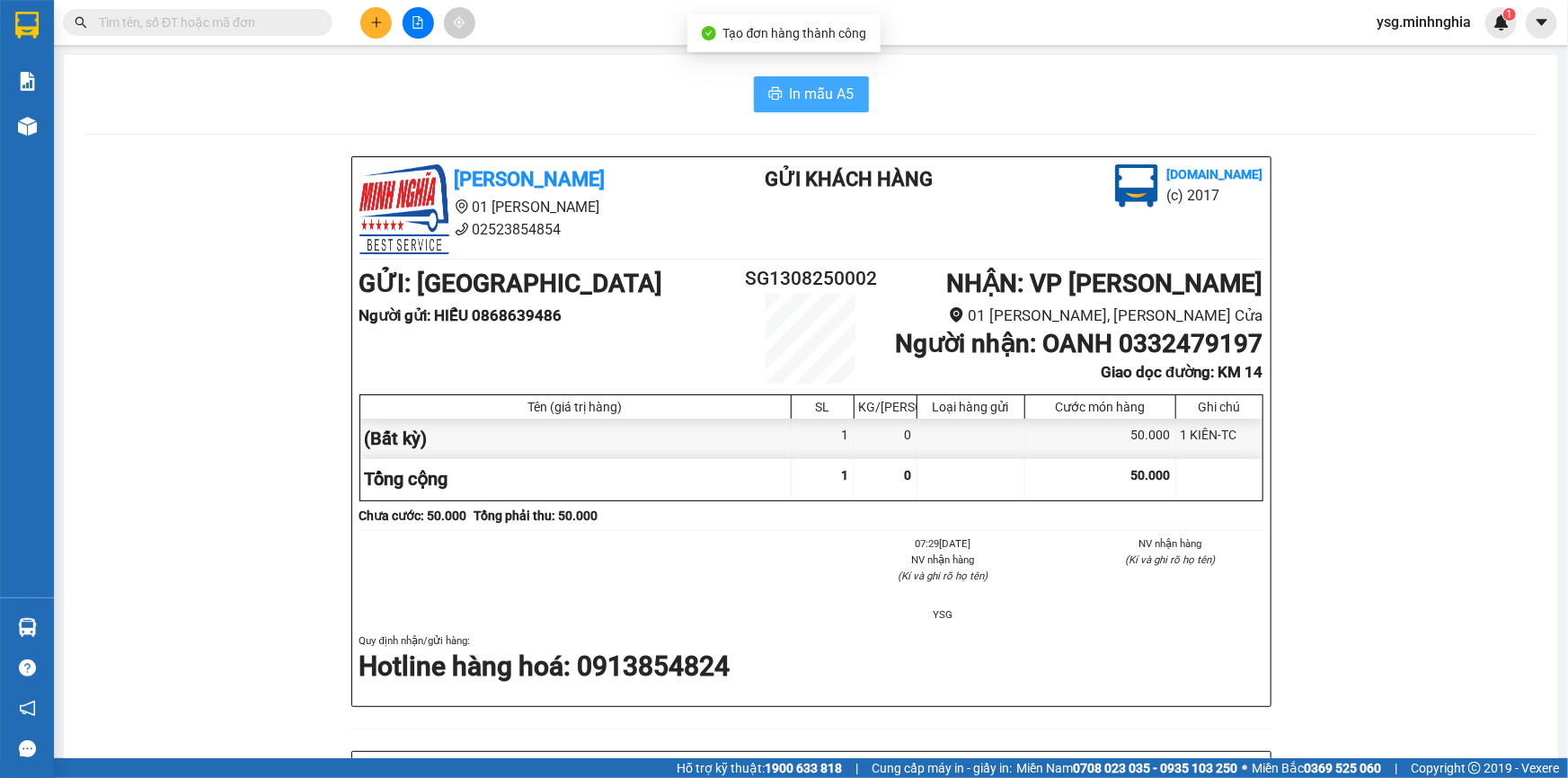
click at [847, 80] on button "In mẫu A5" at bounding box center [812, 95] width 115 height 36
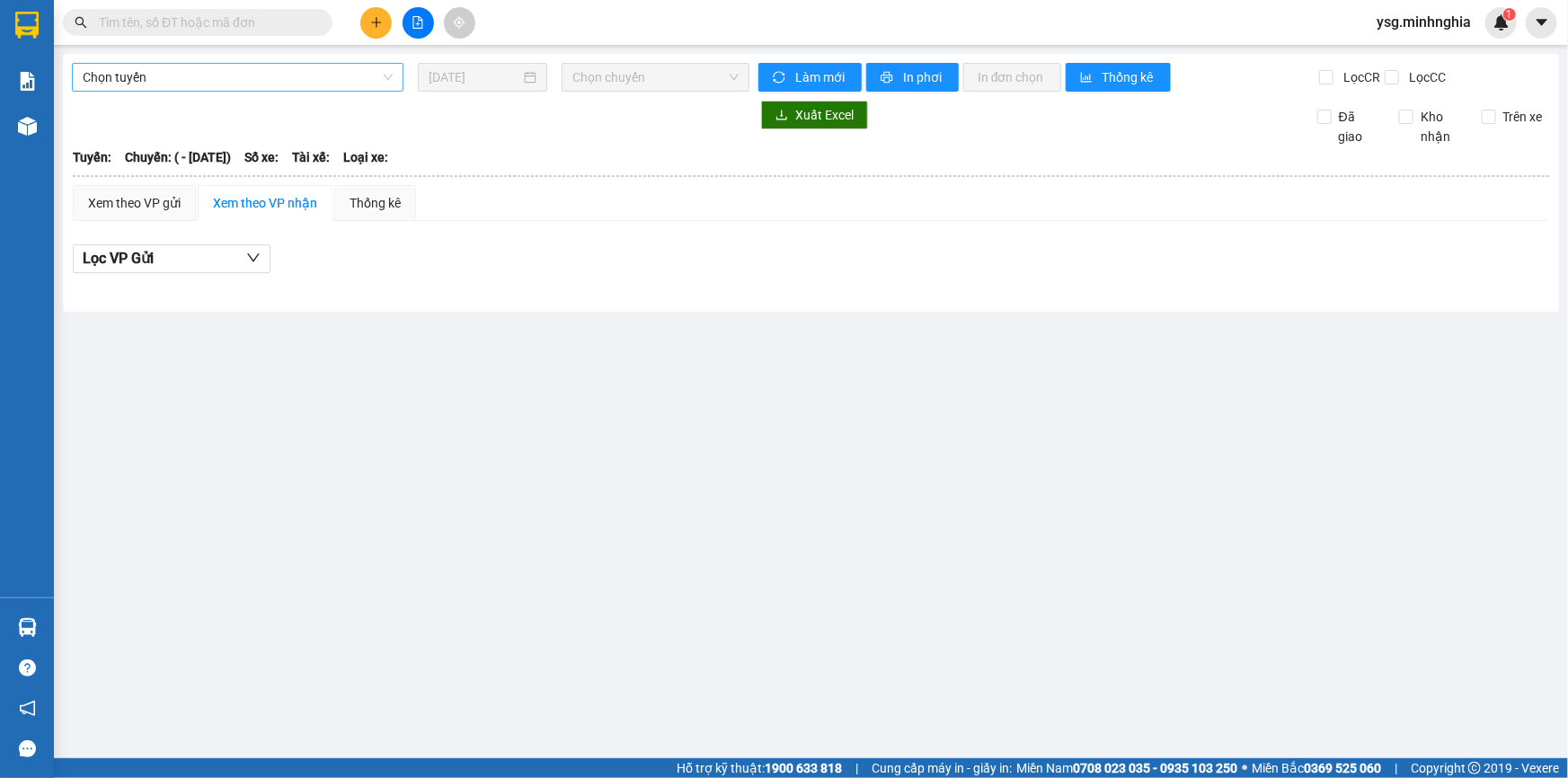
type input "[DATE]"
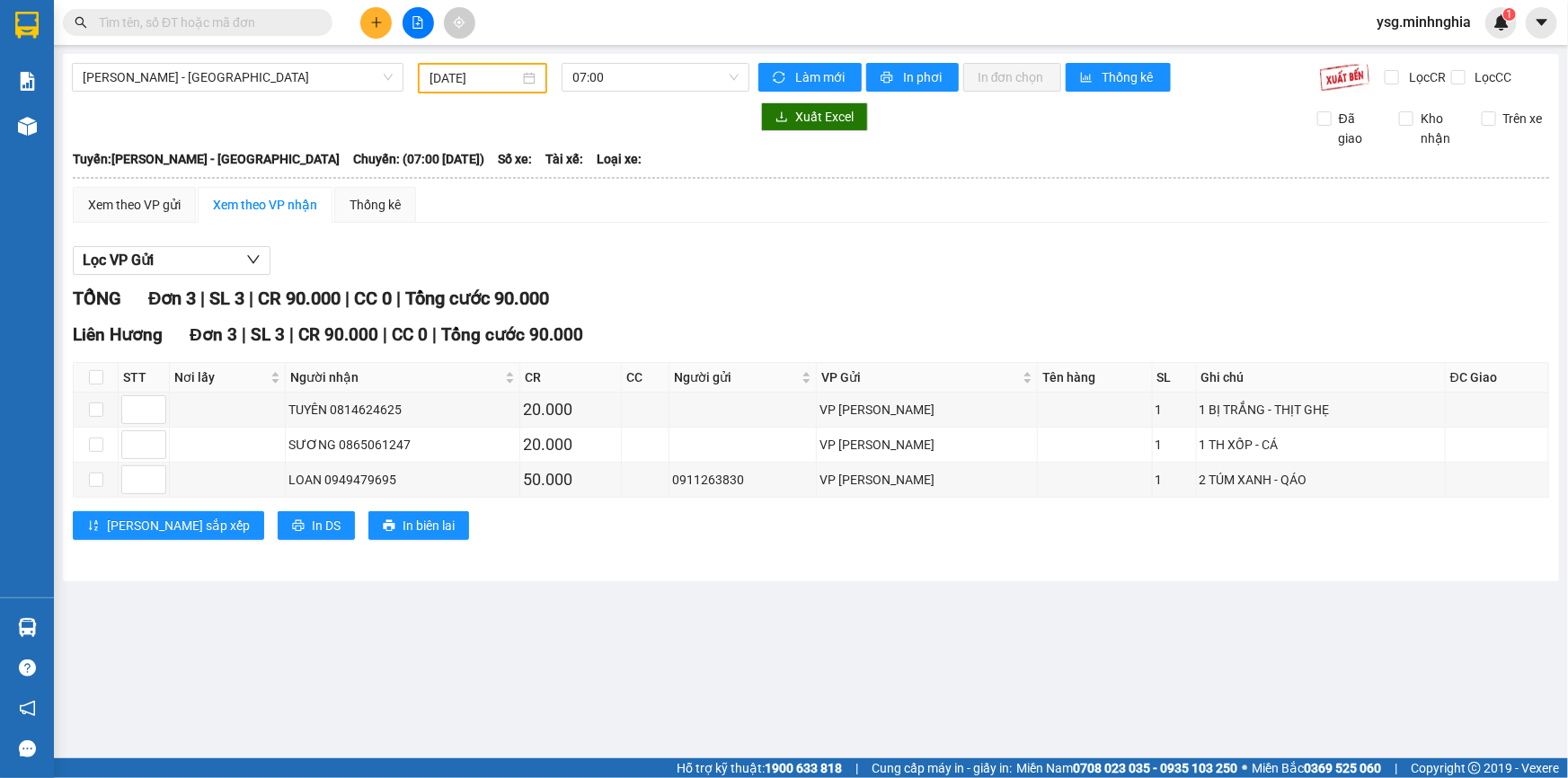
click at [218, 23] on input "text" at bounding box center [204, 22] width 212 height 20
paste input "0332479197"
type input "0332479197"
